Goal: Find specific page/section: Find specific page/section

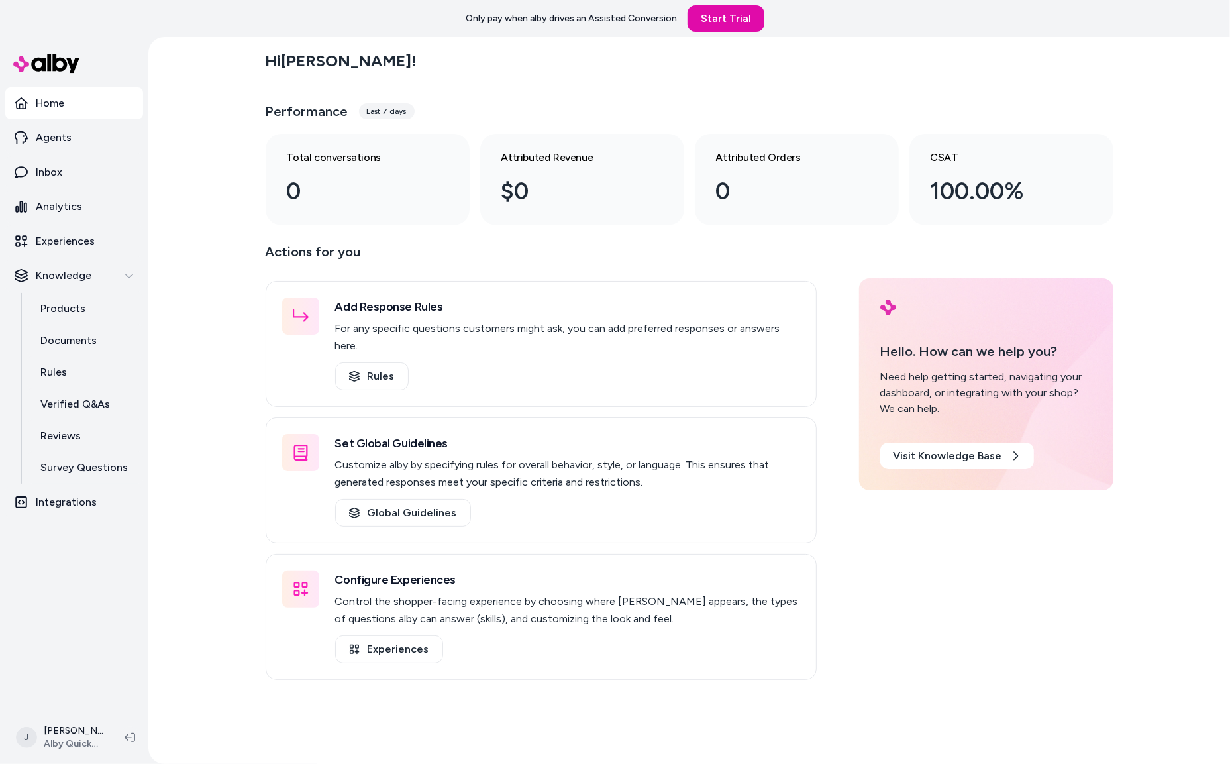
drag, startPoint x: 183, startPoint y: 256, endPoint x: 172, endPoint y: 246, distance: 15.0
click at [175, 249] on div "Hi [PERSON_NAME] ! Performance Last 7 days Total conversations 0 Attributed Rev…" at bounding box center [689, 400] width 1082 height 727
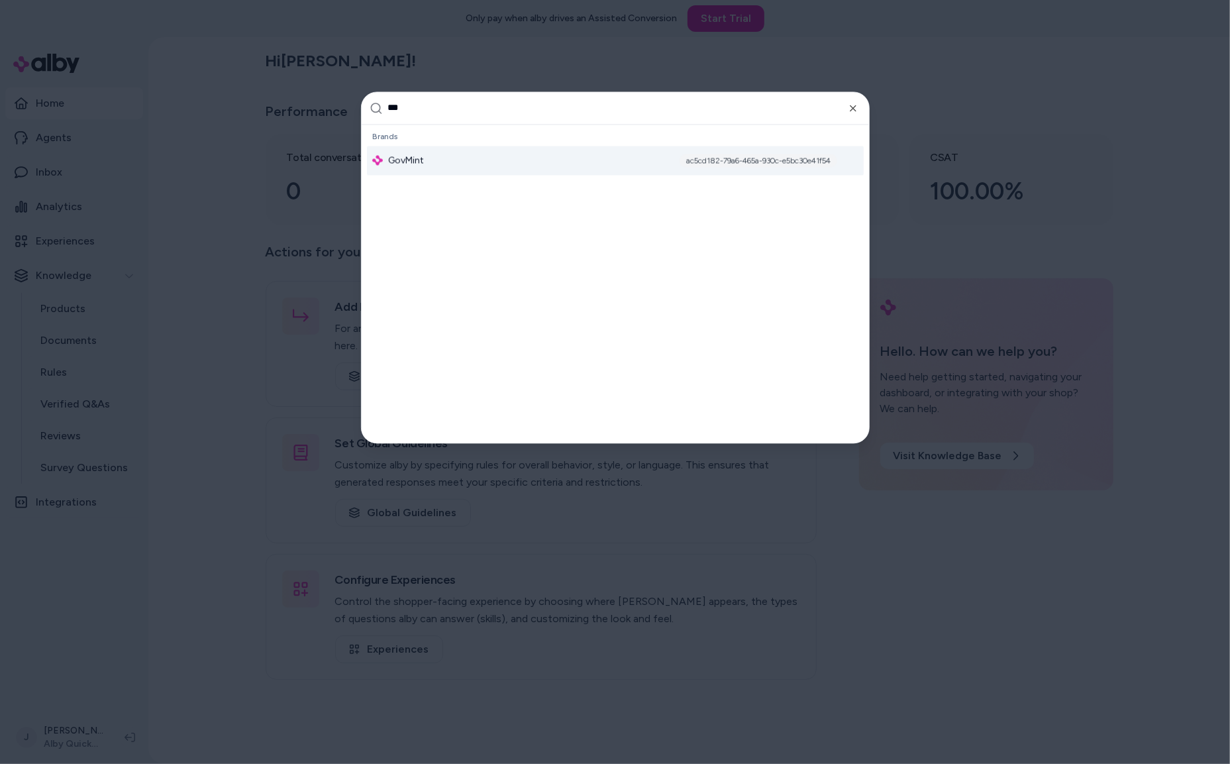
type input "***"
click at [429, 147] on div "GovMint ac5cd182-79a6-465a-930c-e5bc30e41f54" at bounding box center [615, 160] width 497 height 29
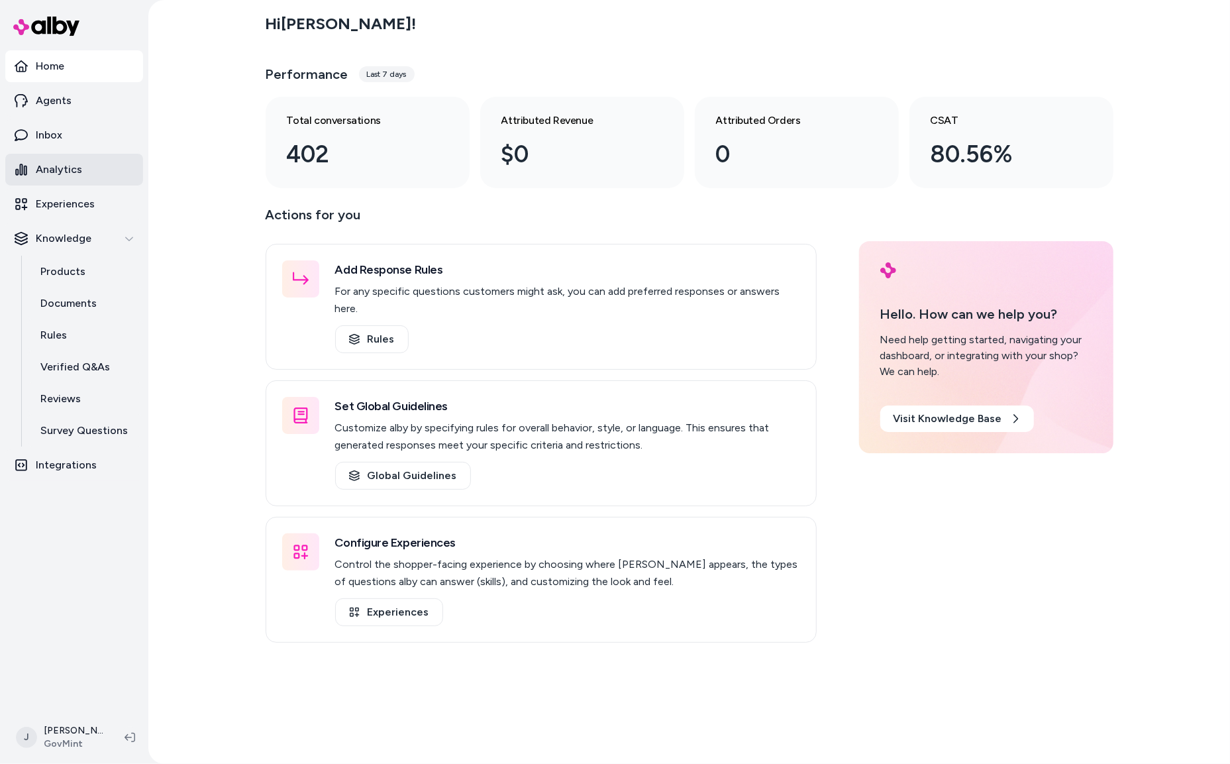
click at [58, 178] on link "Analytics" at bounding box center [74, 170] width 138 height 32
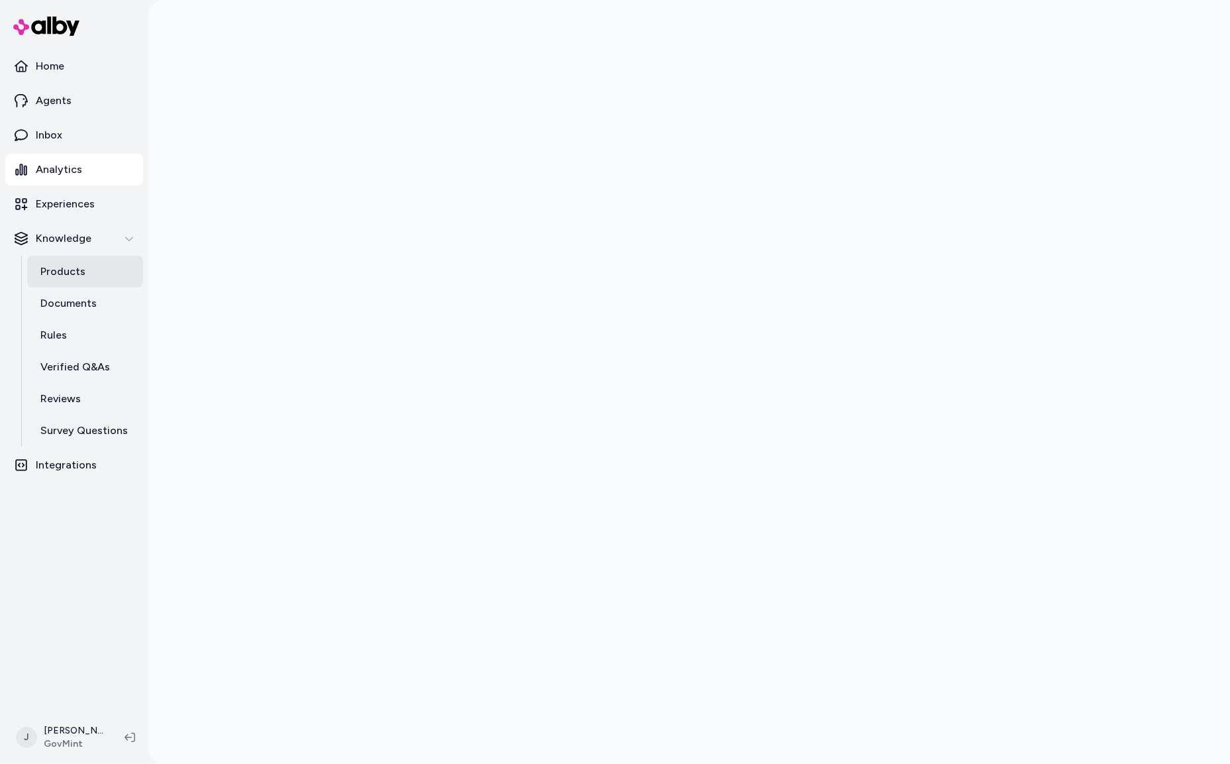
click at [89, 283] on link "Products" at bounding box center [85, 272] width 116 height 32
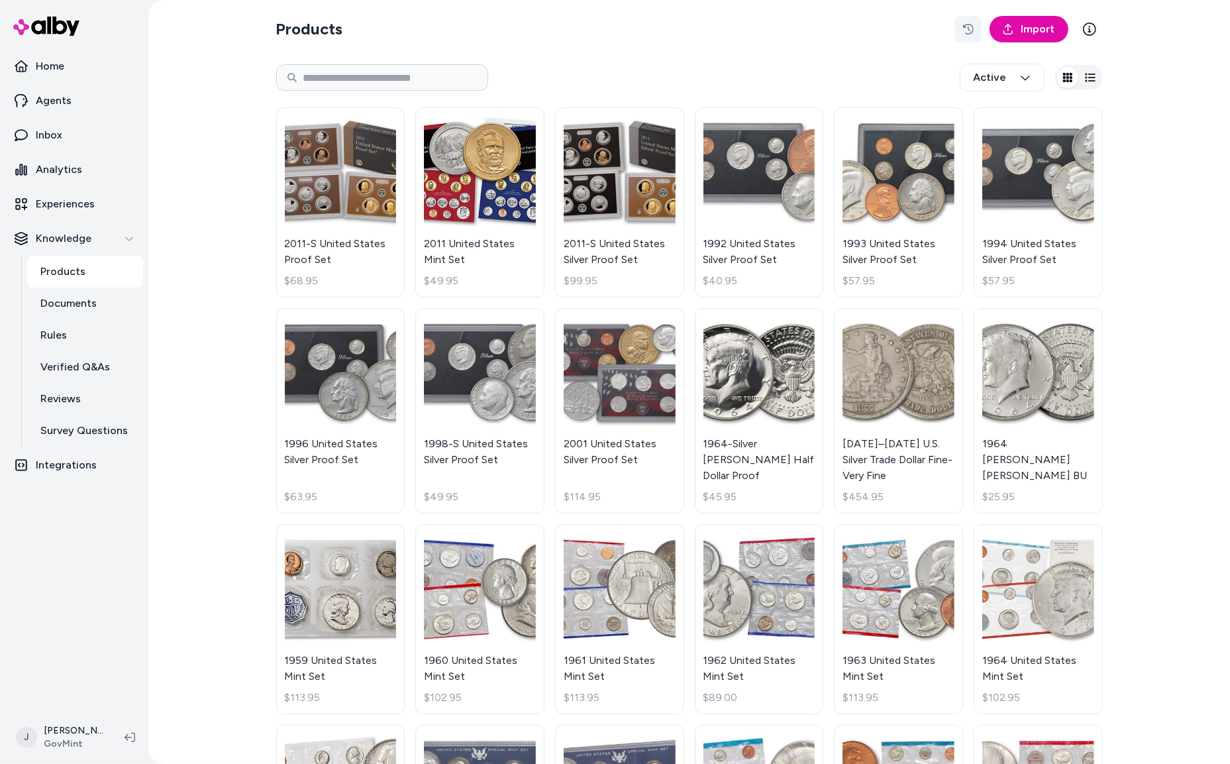
click at [973, 31] on icon "button" at bounding box center [968, 29] width 11 height 11
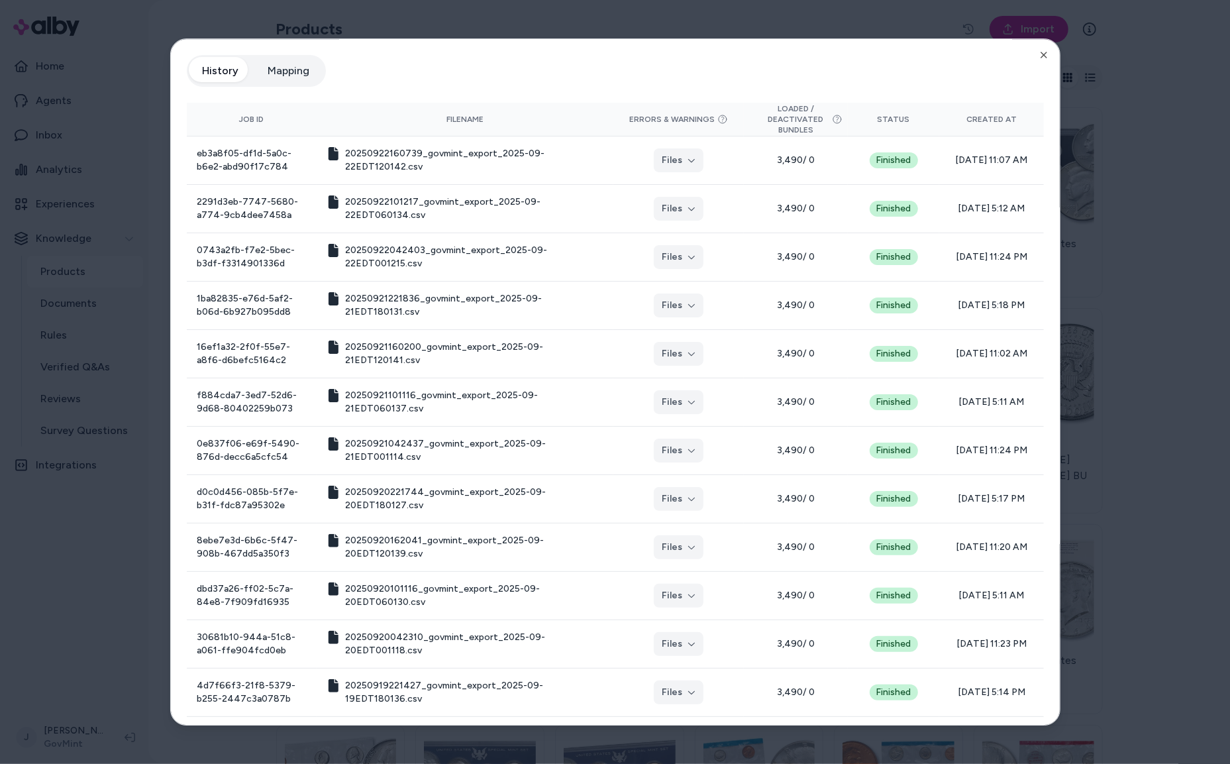
click at [1083, 103] on div at bounding box center [615, 382] width 1230 height 764
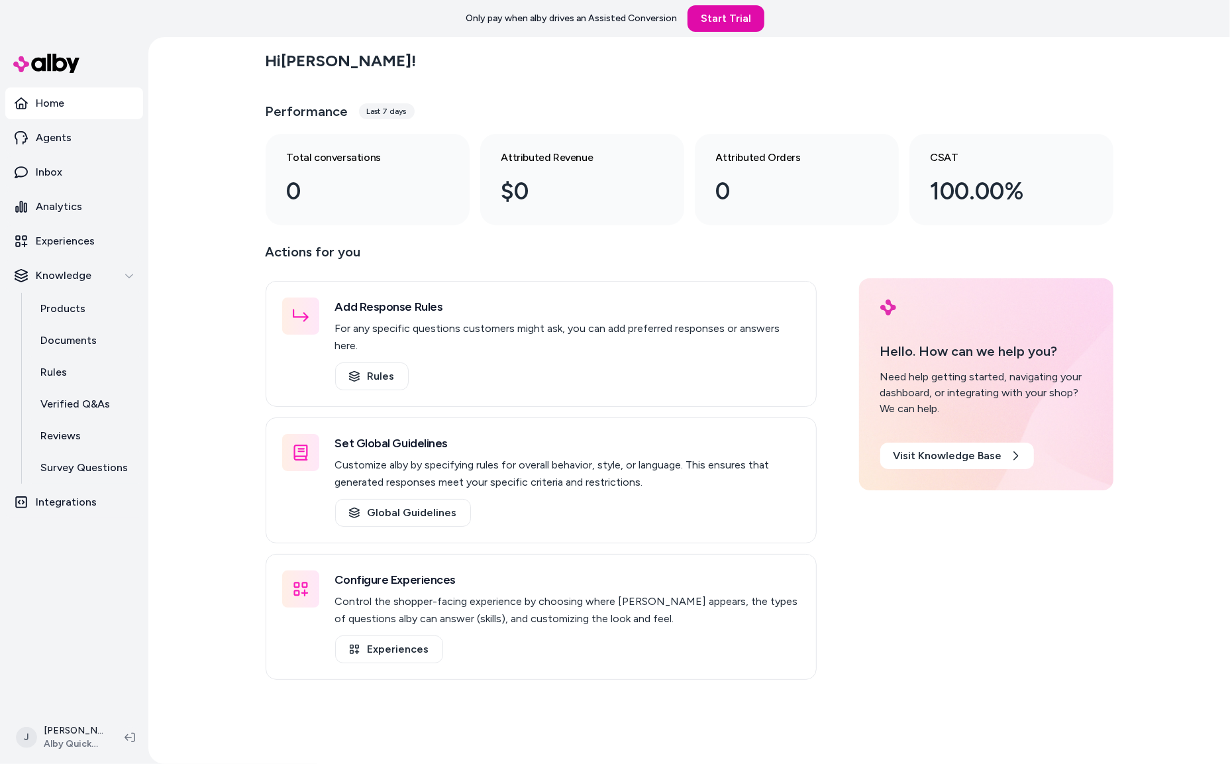
drag, startPoint x: 192, startPoint y: 181, endPoint x: 200, endPoint y: 179, distance: 8.1
click at [200, 179] on div "Hi Jackie ! Performance Last 7 days Total conversations 0 Attributed Revenue $0…" at bounding box center [689, 400] width 1082 height 727
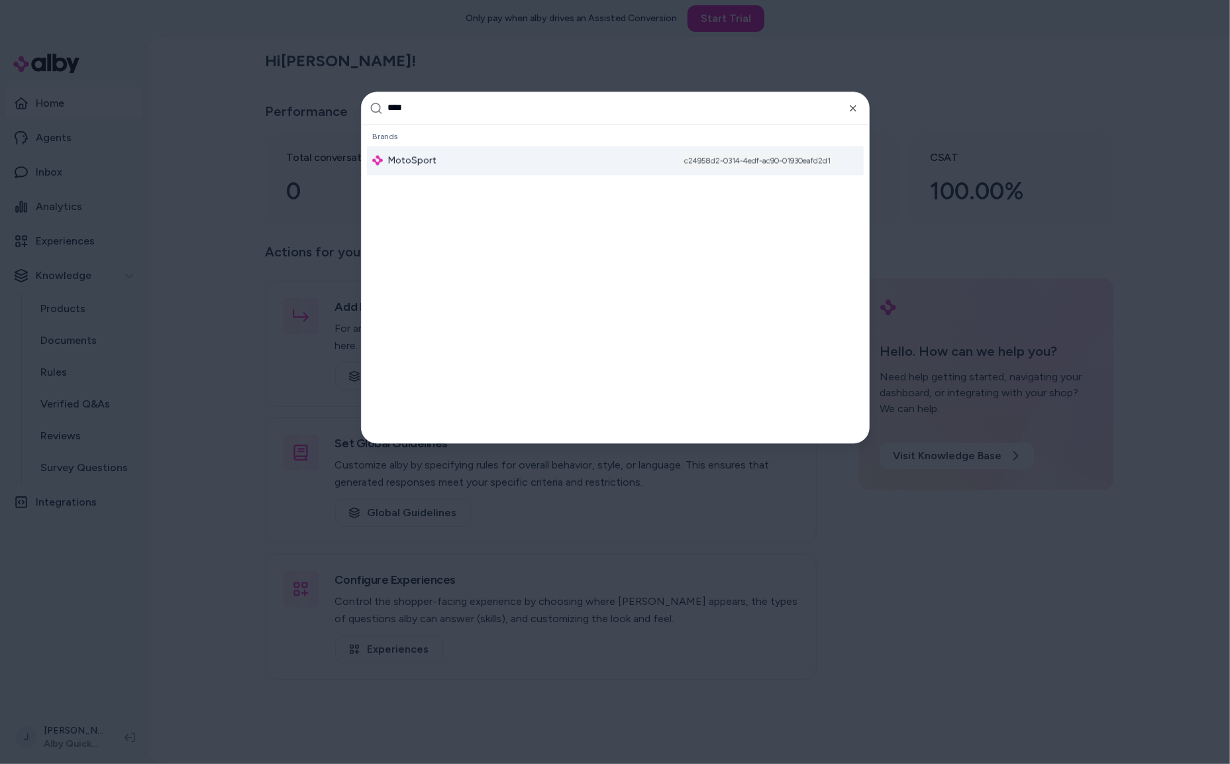
type input "****"
click at [417, 161] on span "MotoSport" at bounding box center [412, 160] width 48 height 13
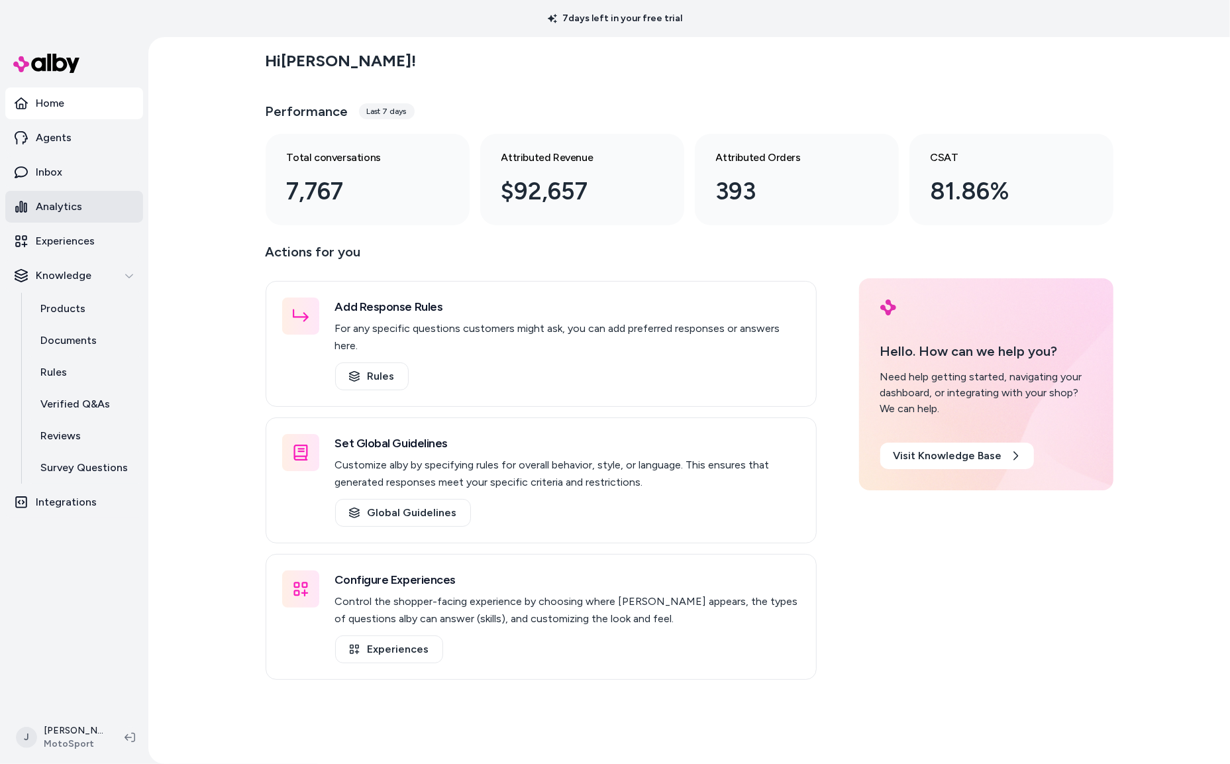
click at [84, 207] on link "Analytics" at bounding box center [74, 207] width 138 height 32
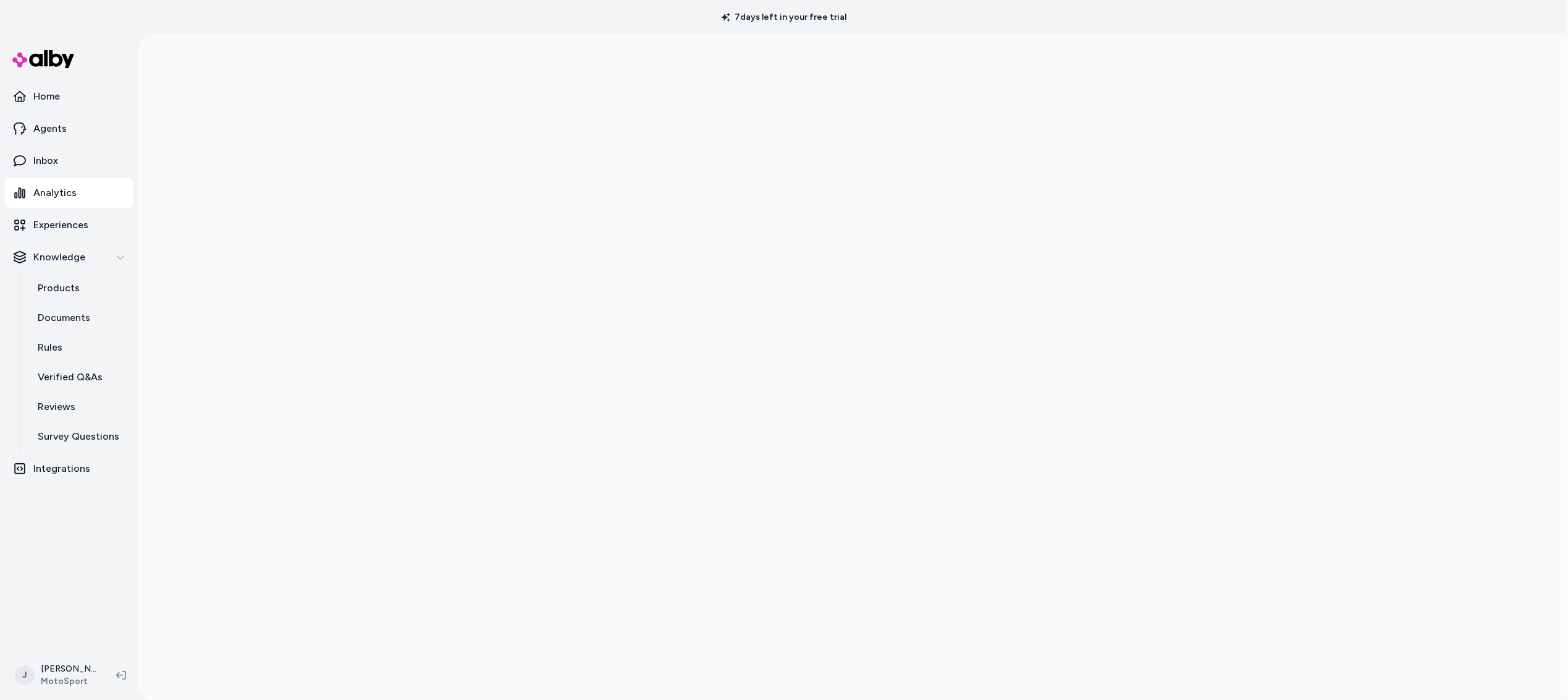
click at [303, 100] on div at bounding box center [853, 385] width 1430 height 700
